Goal: Transaction & Acquisition: Purchase product/service

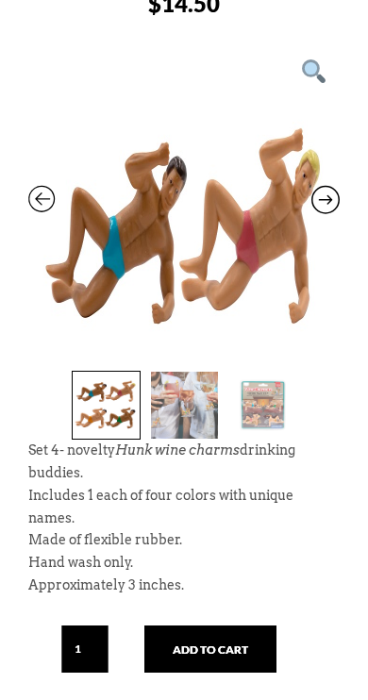
scroll to position [393, 0]
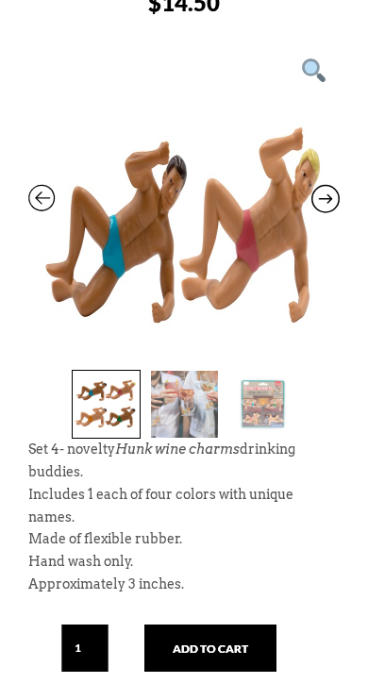
click at [176, 393] on img at bounding box center [184, 404] width 67 height 67
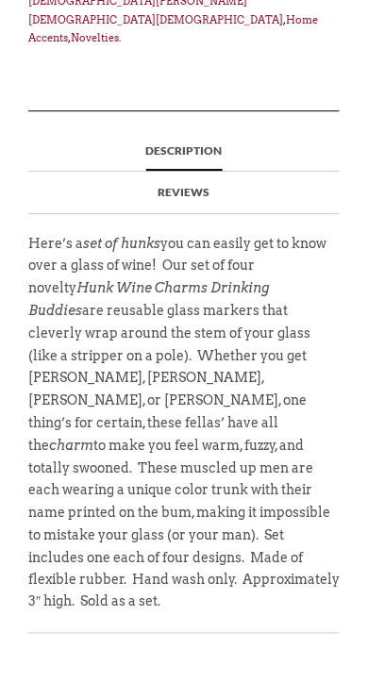
scroll to position [1171, 0]
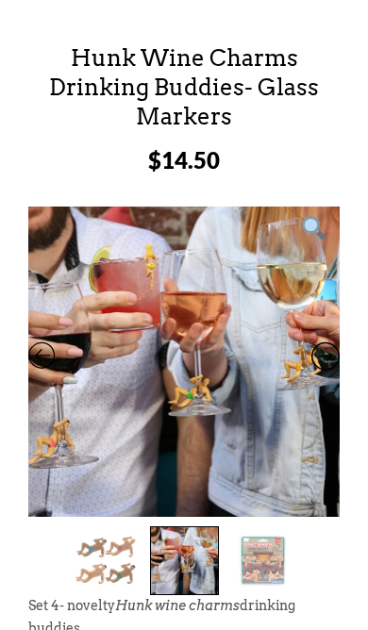
click at [256, 557] on img at bounding box center [262, 561] width 67 height 67
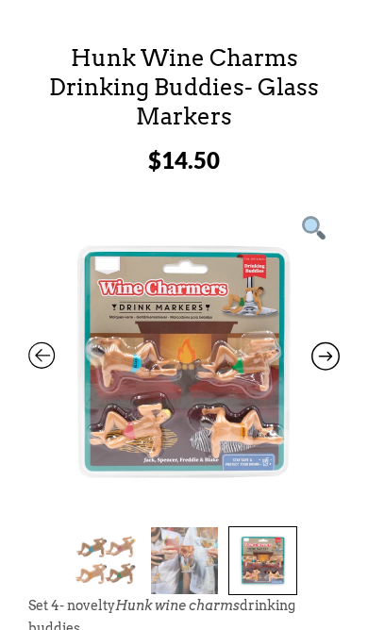
scroll to position [236, 0]
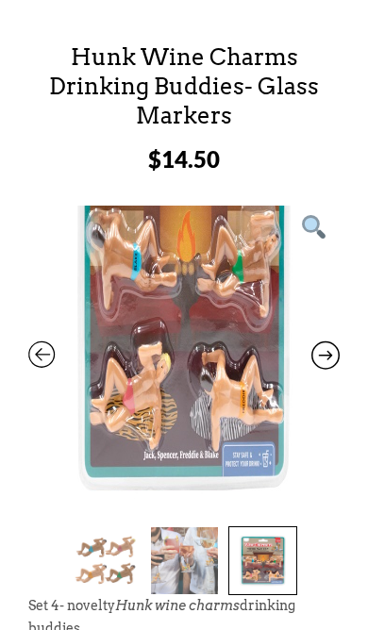
click at [35, 356] on icon at bounding box center [42, 359] width 28 height 25
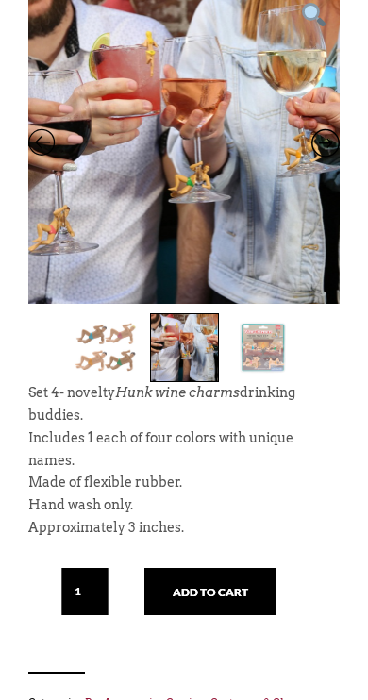
scroll to position [449, 0]
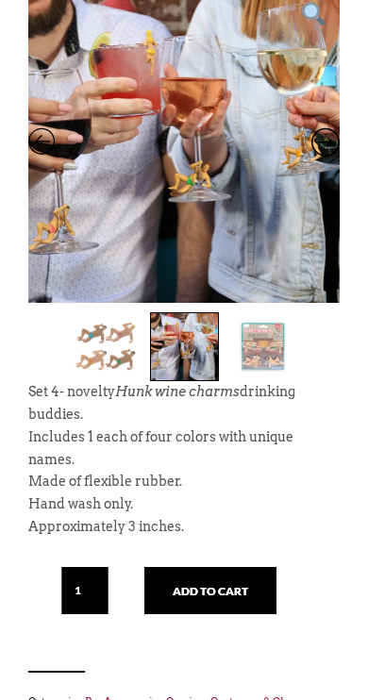
click at [197, 577] on button "Add to cart" at bounding box center [210, 590] width 132 height 47
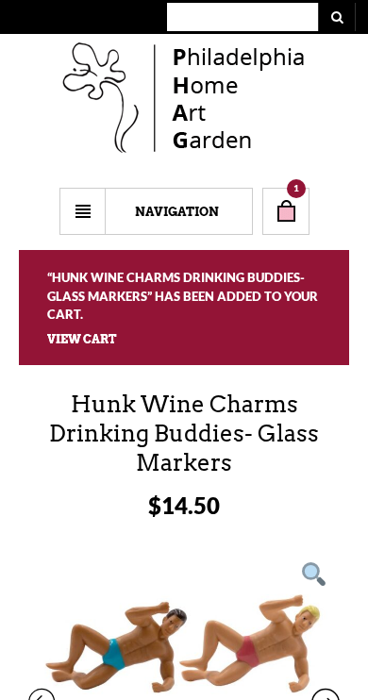
click at [273, 194] on link "1" at bounding box center [285, 211] width 47 height 47
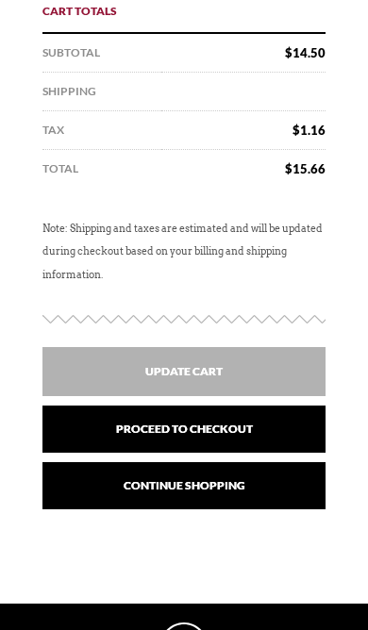
scroll to position [764, 0]
click at [179, 418] on link "Proceed to checkout" at bounding box center [183, 429] width 283 height 47
